Goal: Task Accomplishment & Management: Manage account settings

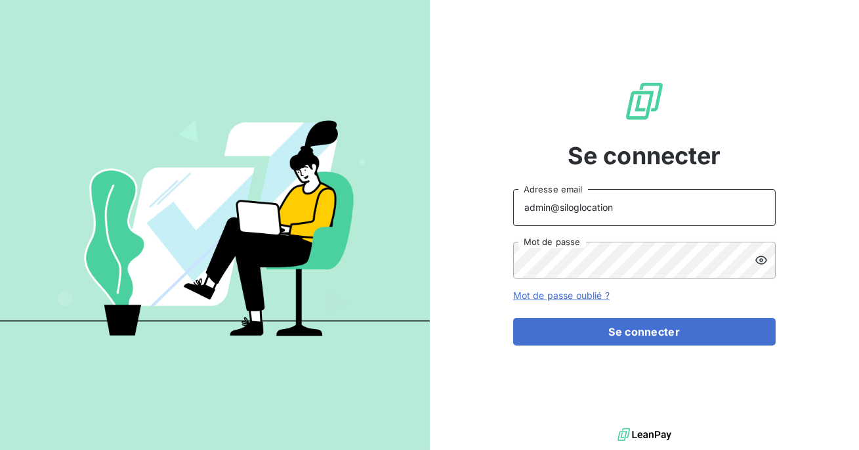
click at [633, 199] on input "admin@siloglocation" at bounding box center [644, 207] width 263 height 37
drag, startPoint x: 627, startPoint y: 215, endPoint x: 558, endPoint y: 209, distance: 68.6
click at [558, 209] on input "admin@siloglocation" at bounding box center [644, 207] width 263 height 37
type input "admin@bruzzodubucq"
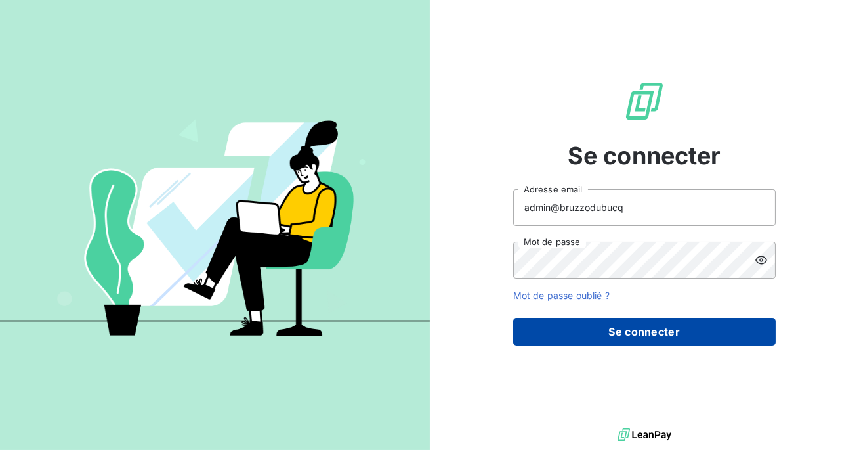
click at [619, 332] on button "Se connecter" at bounding box center [644, 332] width 263 height 28
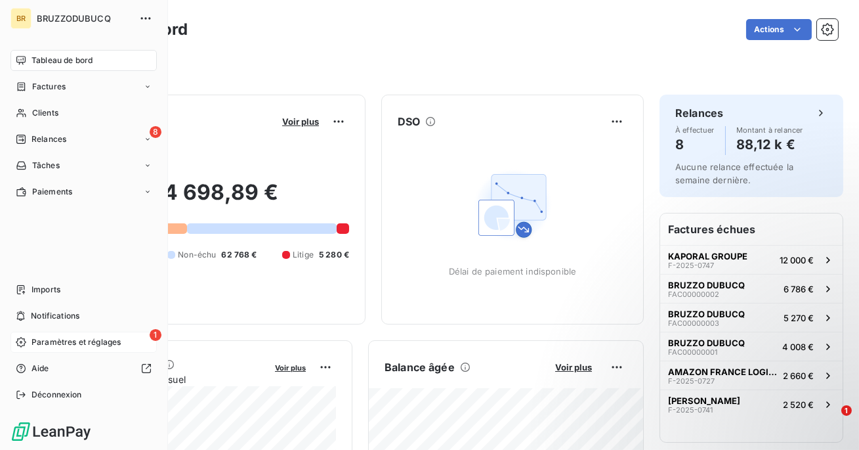
click at [56, 349] on div "1 Paramètres et réglages" at bounding box center [84, 341] width 146 height 21
click at [31, 112] on div "Clients" at bounding box center [84, 112] width 146 height 21
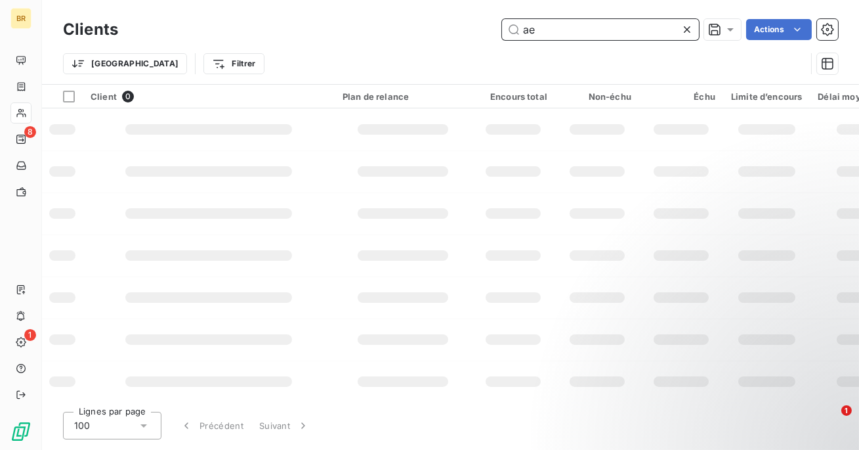
type input "a"
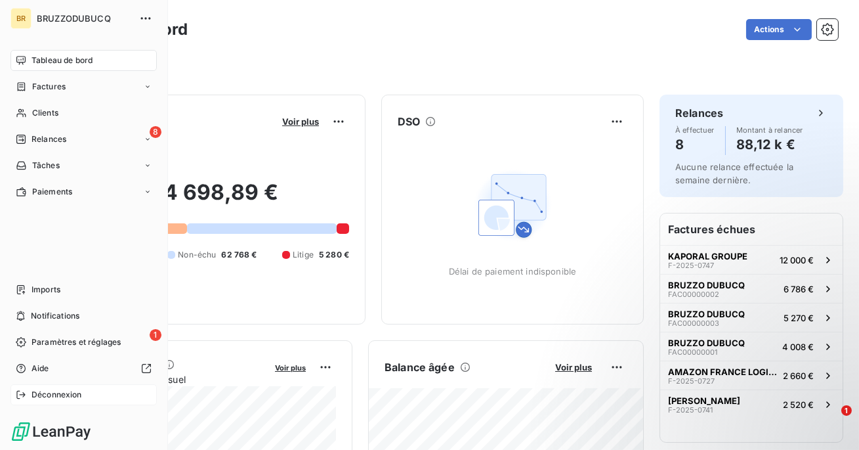
click at [49, 392] on span "Déconnexion" at bounding box center [57, 395] width 51 height 12
